Goal: Information Seeking & Learning: Learn about a topic

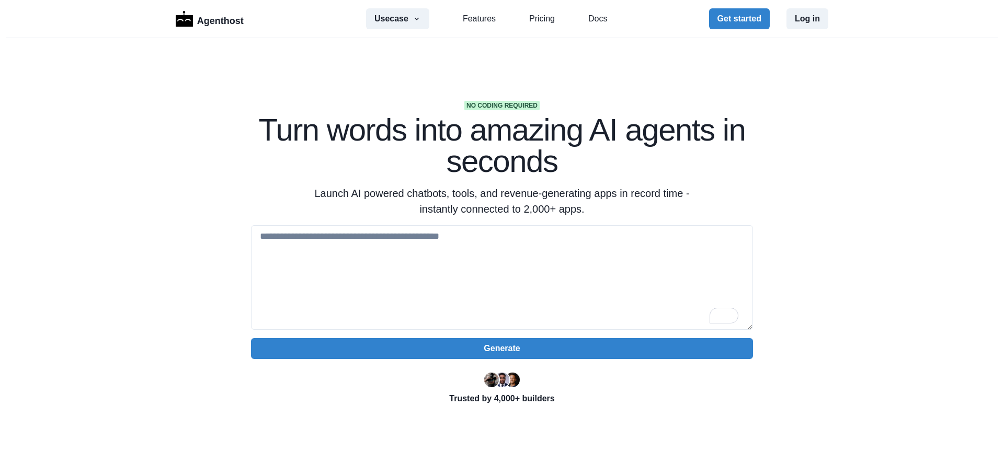
click at [553, 274] on textarea "To enrich screen reader interactions, please activate Accessibility in Grammarl…" at bounding box center [502, 277] width 502 height 105
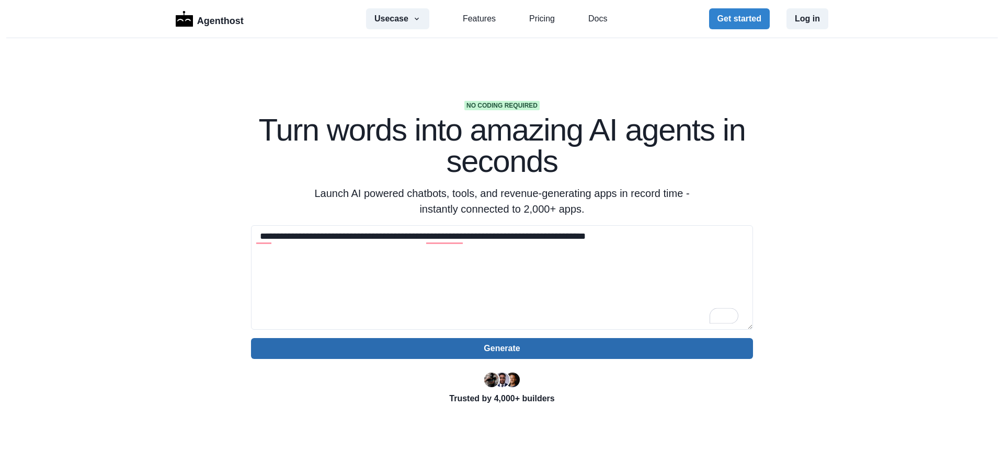
type textarea "**********"
click at [547, 358] on button "Generate" at bounding box center [502, 348] width 502 height 21
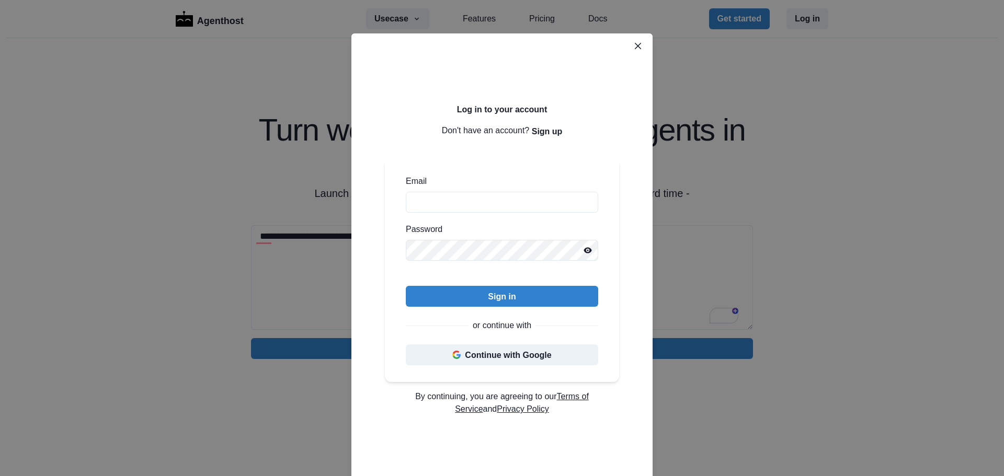
click at [854, 180] on div "Log in to your account Don't have an account? Sign up Email Password Sign in or…" at bounding box center [502, 238] width 1004 height 476
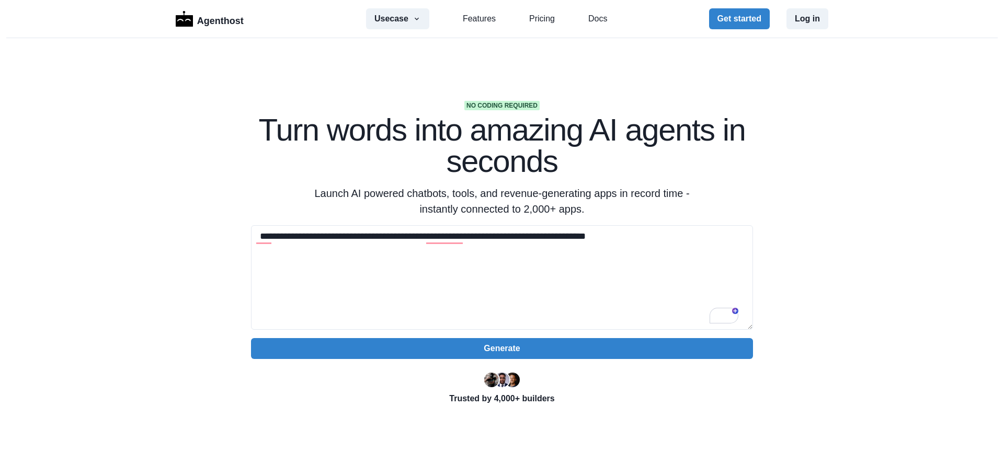
click at [541, 8] on div "Agenthost Usecase AI SaaS Customer Support SMS Chatbot Sales Marketing Educatio…" at bounding box center [502, 19] width 652 height 38
click at [528, 25] on div "Usecase AI SaaS Customer Support SMS Chatbot Sales Marketing Education Features…" at bounding box center [486, 18] width 241 height 21
click at [533, 24] on link "Pricing" at bounding box center [542, 19] width 26 height 13
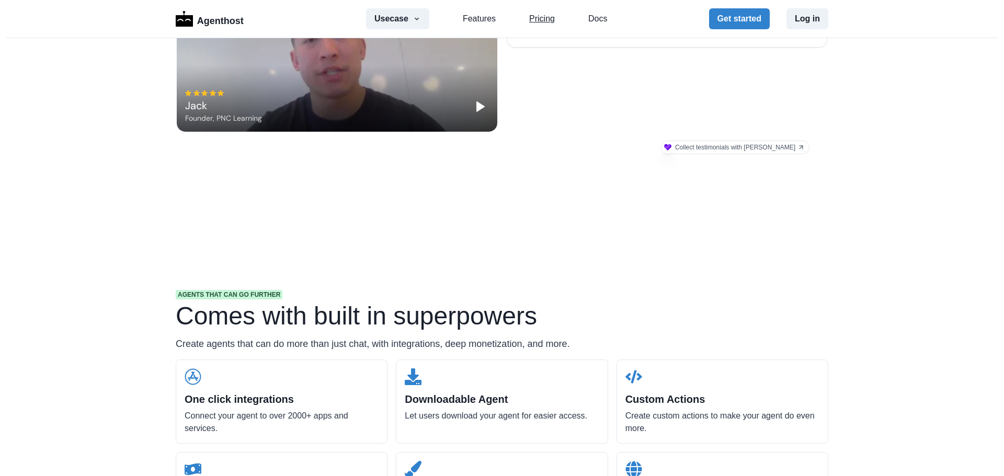
scroll to position [1295, 0]
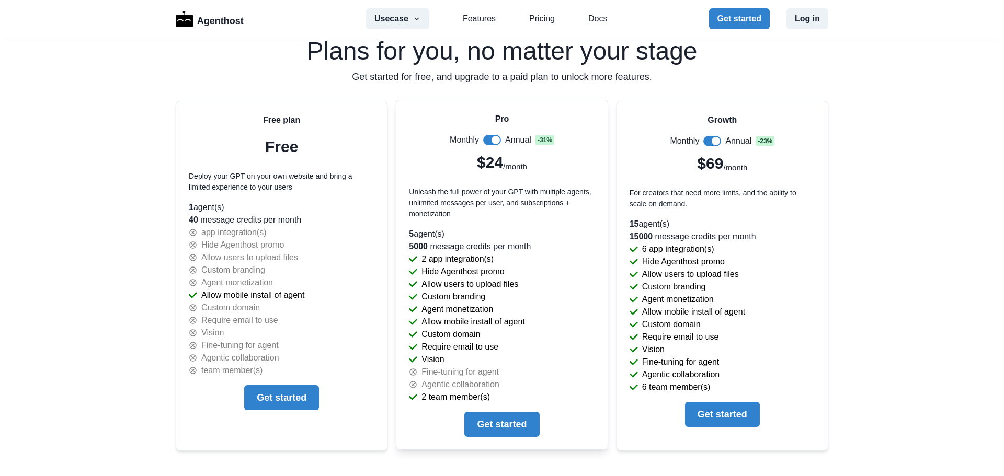
click at [487, 135] on span at bounding box center [492, 140] width 18 height 10
